Goal: Task Accomplishment & Management: Use online tool/utility

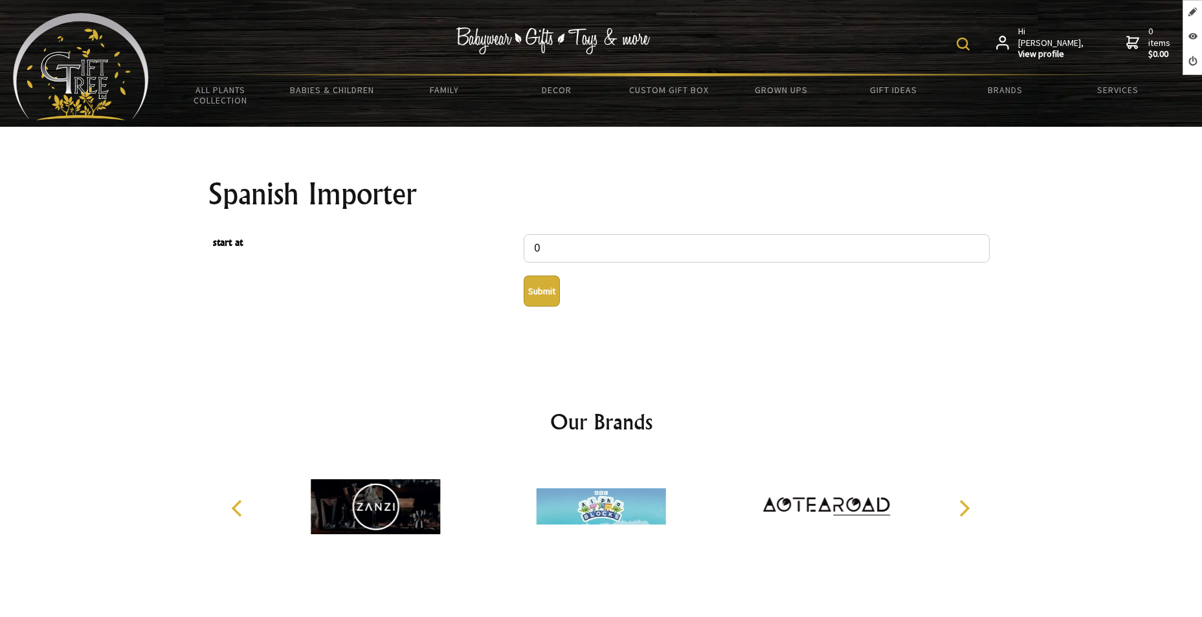
click at [542, 295] on button "Submit" at bounding box center [541, 291] width 36 height 31
click at [544, 291] on button "Submit" at bounding box center [541, 291] width 36 height 31
click at [544, 293] on button "Submit" at bounding box center [541, 291] width 36 height 31
click at [539, 290] on button "Submit" at bounding box center [541, 291] width 36 height 31
